Goal: Information Seeking & Learning: Learn about a topic

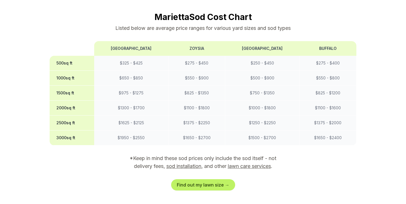
scroll to position [481, 0]
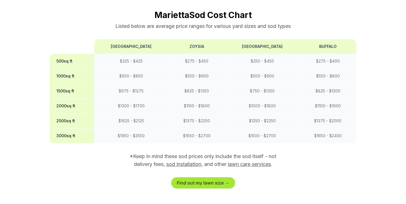
click at [204, 177] on link "Find out my lawn size →" at bounding box center [203, 182] width 64 height 11
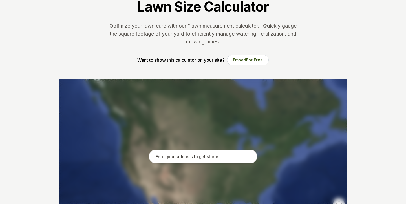
scroll to position [45, 0]
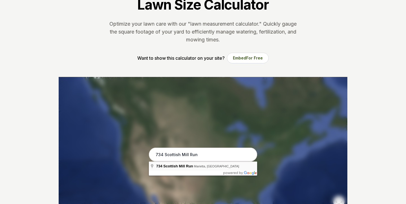
type input "734 [GEOGRAPHIC_DATA], [GEOGRAPHIC_DATA], [GEOGRAPHIC_DATA]"
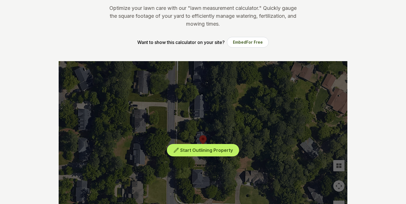
scroll to position [65, 0]
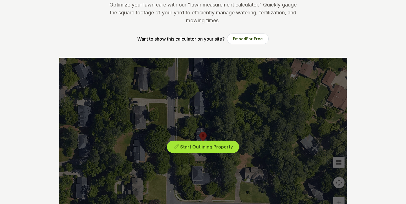
click at [205, 150] on button "Start Outlining Property" at bounding box center [203, 147] width 72 height 13
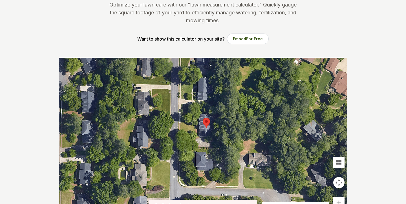
drag, startPoint x: 208, startPoint y: 129, endPoint x: 211, endPoint y: 114, distance: 15.6
click at [211, 114] on div at bounding box center [203, 142] width 289 height 169
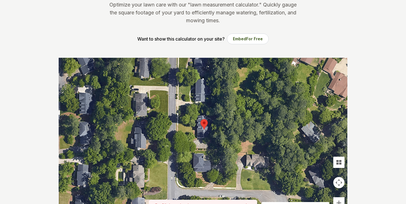
drag, startPoint x: 213, startPoint y: 108, endPoint x: 207, endPoint y: 105, distance: 6.2
click at [207, 105] on div at bounding box center [203, 142] width 289 height 169
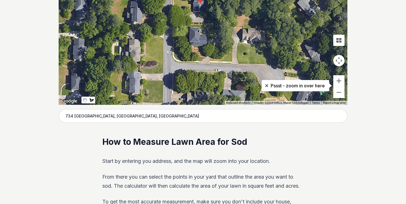
scroll to position [189, 0]
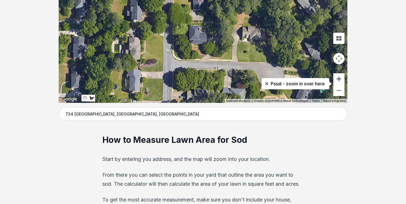
click at [340, 80] on button "Zoom in" at bounding box center [338, 78] width 11 height 11
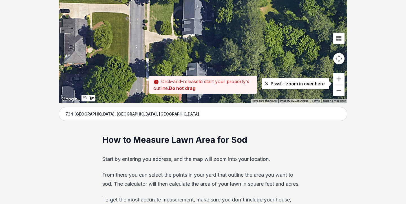
drag, startPoint x: 195, startPoint y: 62, endPoint x: 198, endPoint y: 171, distance: 108.3
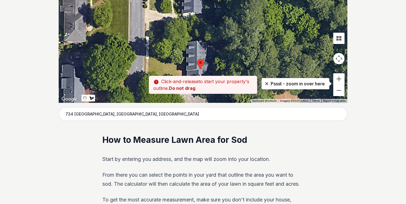
drag, startPoint x: 219, startPoint y: 46, endPoint x: 219, endPoint y: 22, distance: 24.0
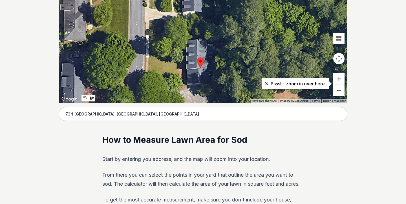
click at [214, 47] on div at bounding box center [203, 18] width 289 height 169
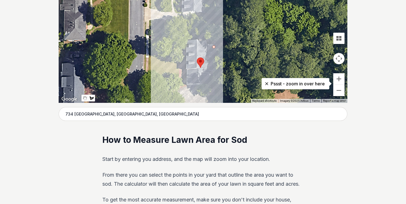
click at [213, 25] on div at bounding box center [203, 18] width 289 height 169
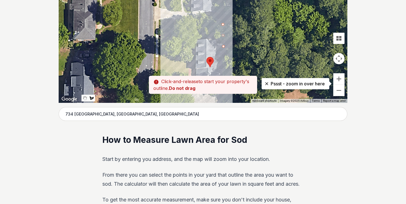
drag, startPoint x: 214, startPoint y: 24, endPoint x: 224, endPoint y: 23, distance: 9.7
click at [224, 23] on div at bounding box center [203, 18] width 289 height 169
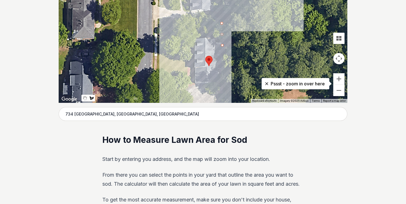
click at [249, 24] on div at bounding box center [203, 18] width 289 height 169
click at [249, 23] on div at bounding box center [203, 18] width 289 height 169
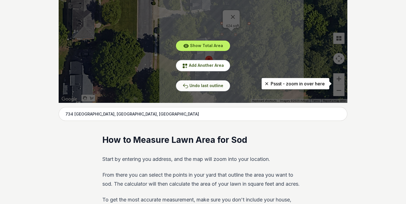
click at [208, 85] on span "Undo last outline" at bounding box center [206, 85] width 34 height 5
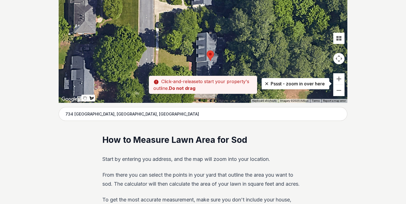
drag, startPoint x: 224, startPoint y: 34, endPoint x: 226, endPoint y: 30, distance: 3.9
click at [226, 30] on div at bounding box center [203, 18] width 289 height 169
click at [225, 33] on div at bounding box center [203, 18] width 289 height 169
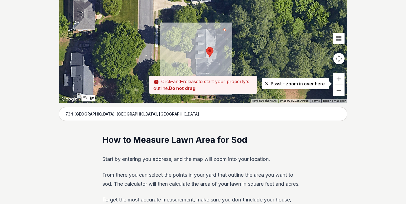
drag, startPoint x: 225, startPoint y: 33, endPoint x: 225, endPoint y: 30, distance: 2.9
click at [225, 30] on div at bounding box center [203, 18] width 289 height 169
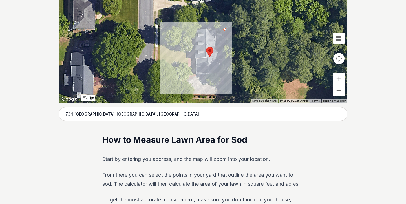
click at [226, 75] on div at bounding box center [203, 18] width 289 height 169
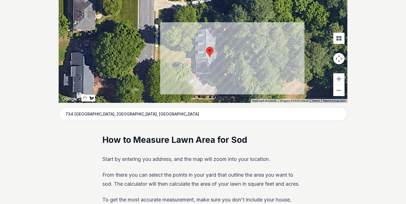
click at [251, 75] on div at bounding box center [203, 18] width 289 height 169
click at [249, 28] on div at bounding box center [203, 18] width 289 height 169
click at [225, 28] on div at bounding box center [203, 18] width 289 height 169
click at [225, 30] on div at bounding box center [203, 18] width 289 height 169
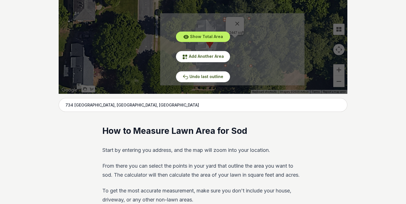
scroll to position [186, 0]
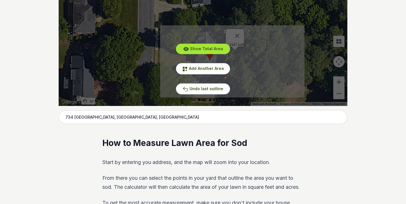
click at [207, 48] on span "Show Total Area" at bounding box center [206, 48] width 33 height 5
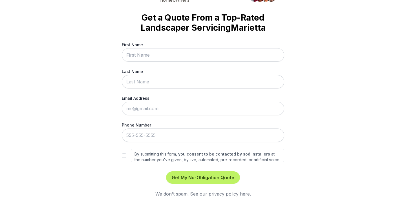
scroll to position [17, 0]
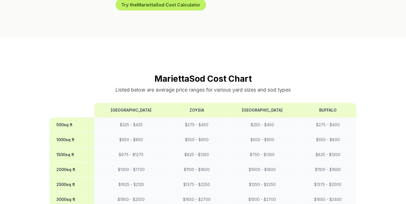
scroll to position [418, 0]
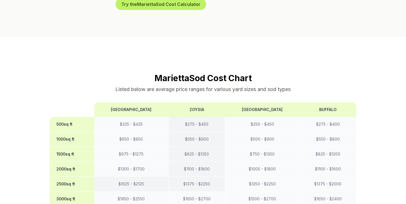
click at [199, 177] on td "$ 1375 - $ 2250" at bounding box center [196, 184] width 57 height 15
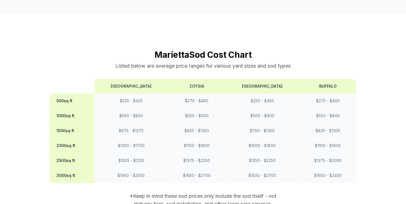
scroll to position [442, 0]
click at [185, 200] on link "sod installation" at bounding box center [183, 203] width 35 height 6
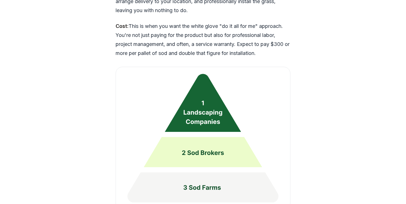
scroll to position [1315, 0]
